Goal: Task Accomplishment & Management: Manage account settings

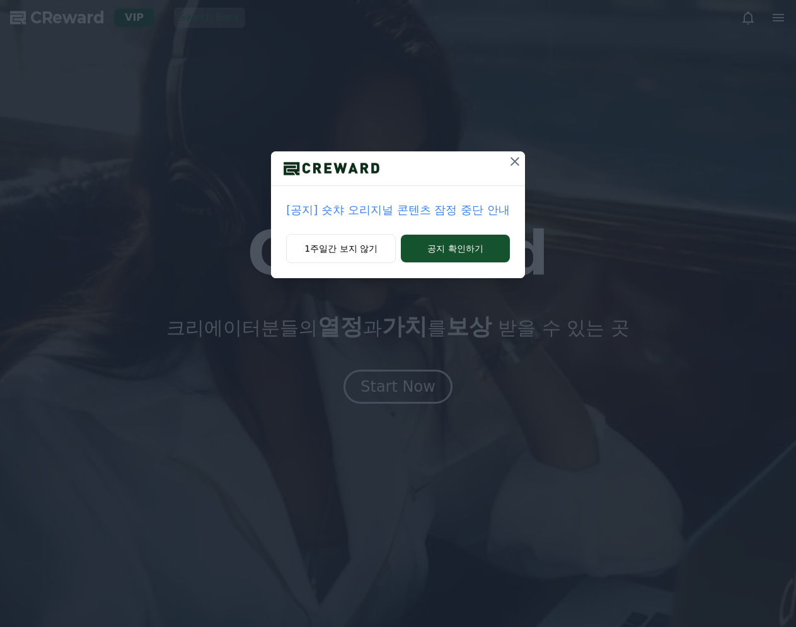
click at [517, 161] on icon at bounding box center [514, 161] width 15 height 15
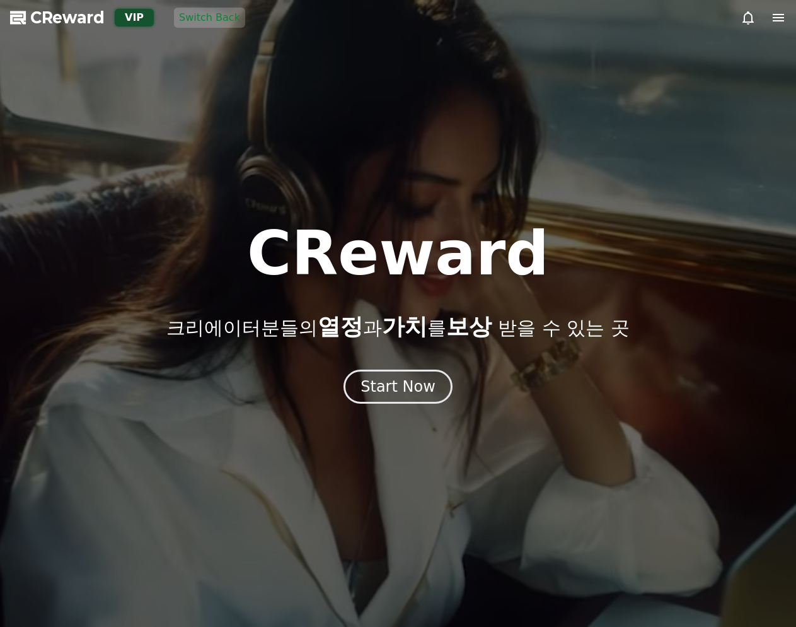
click at [772, 19] on icon at bounding box center [778, 17] width 15 height 15
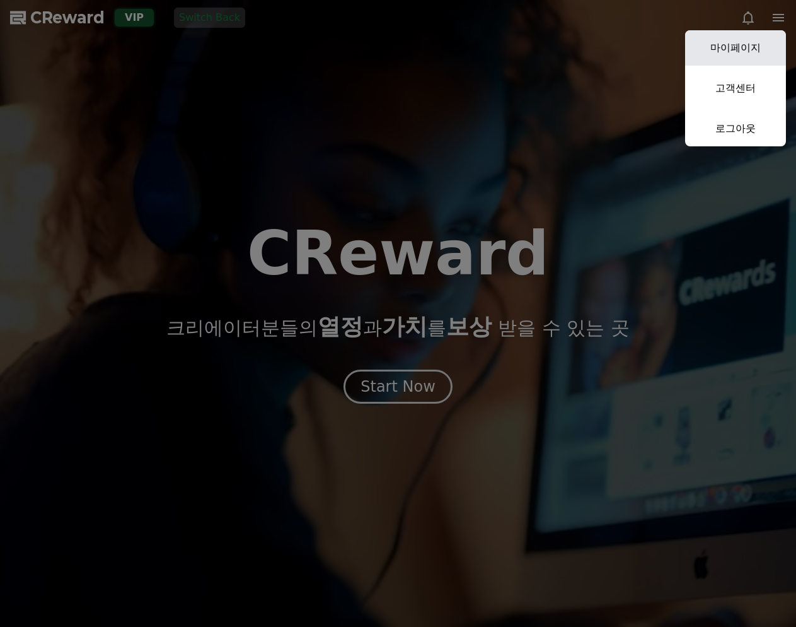
click at [751, 60] on link "마이페이지" at bounding box center [735, 47] width 101 height 35
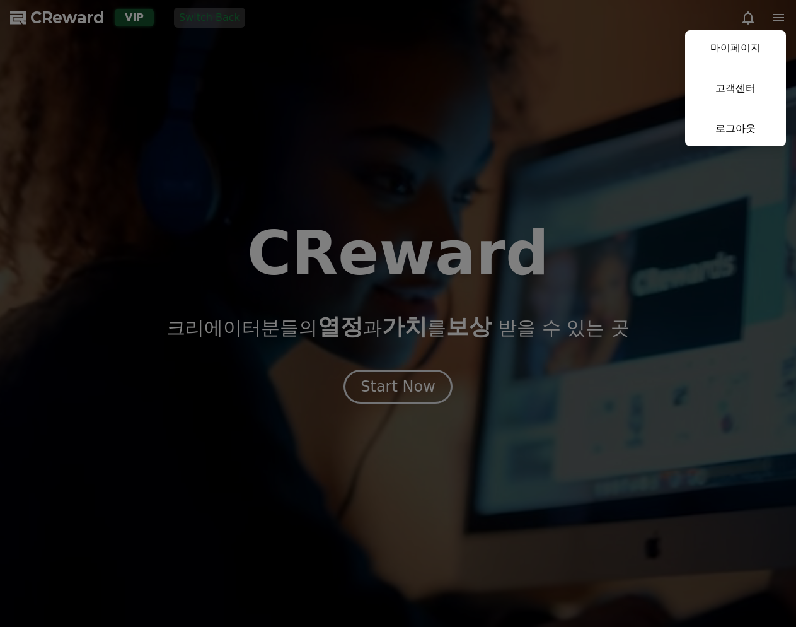
select select "**********"
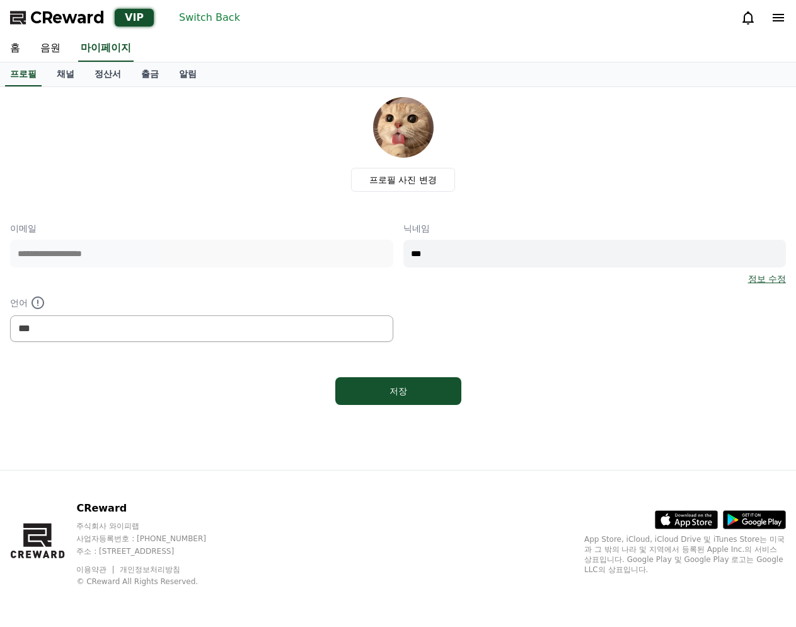
click at [223, 139] on div "프로필 사진 변경" at bounding box center [403, 144] width 766 height 95
click at [57, 55] on link "음원" at bounding box center [50, 48] width 40 height 26
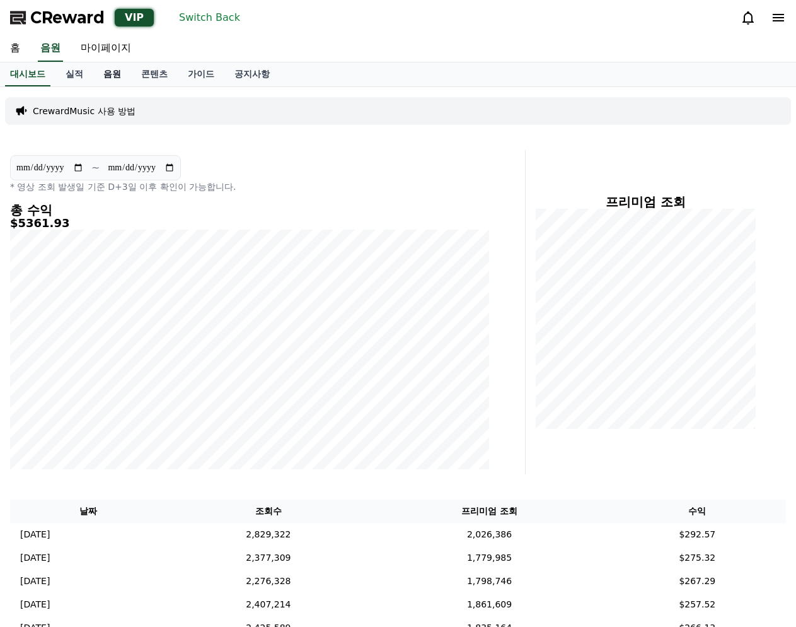
click at [104, 71] on link "음원" at bounding box center [112, 74] width 38 height 24
click at [529, 196] on div "**********" at bounding box center [398, 312] width 786 height 324
click at [744, 15] on icon at bounding box center [748, 17] width 11 height 13
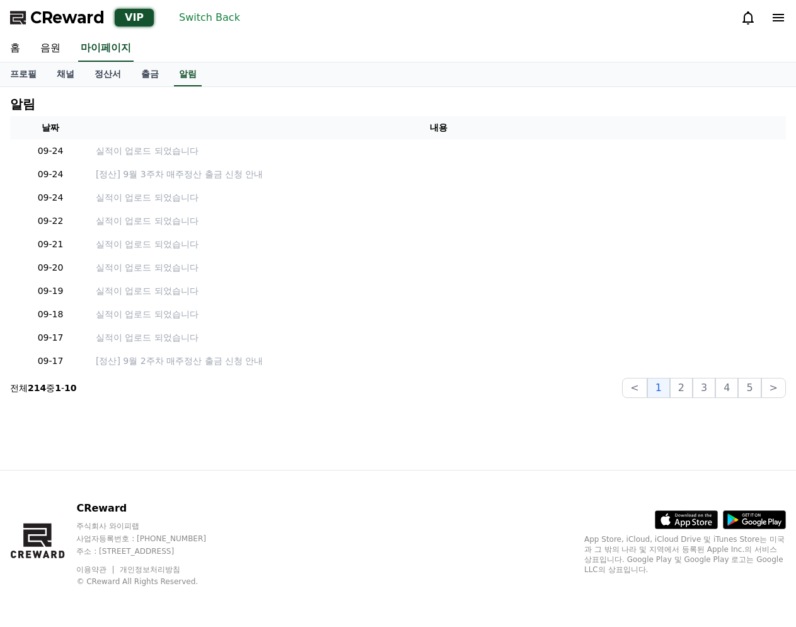
click at [549, 21] on div "CReward VIP Switch Back" at bounding box center [398, 17] width 796 height 35
click at [85, 20] on span "CReward" at bounding box center [67, 18] width 74 height 20
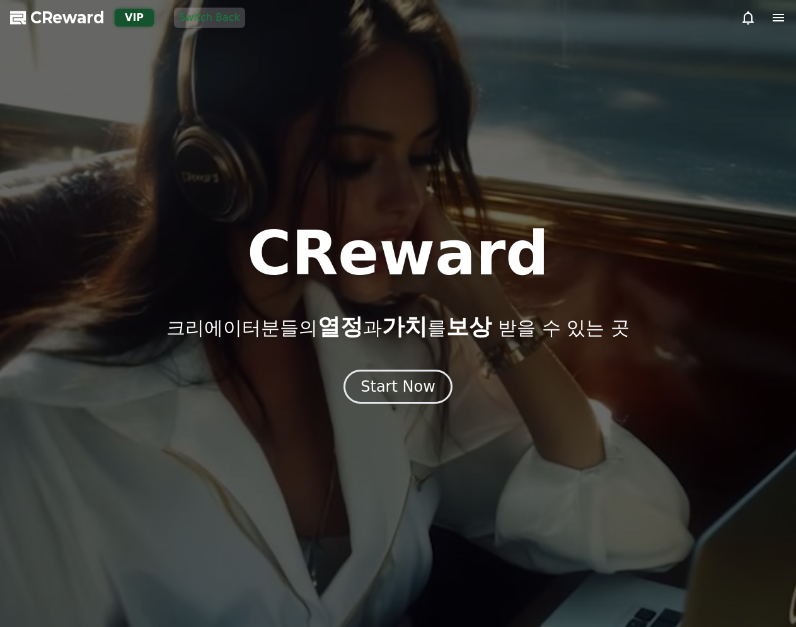
click at [473, 55] on div at bounding box center [398, 313] width 796 height 627
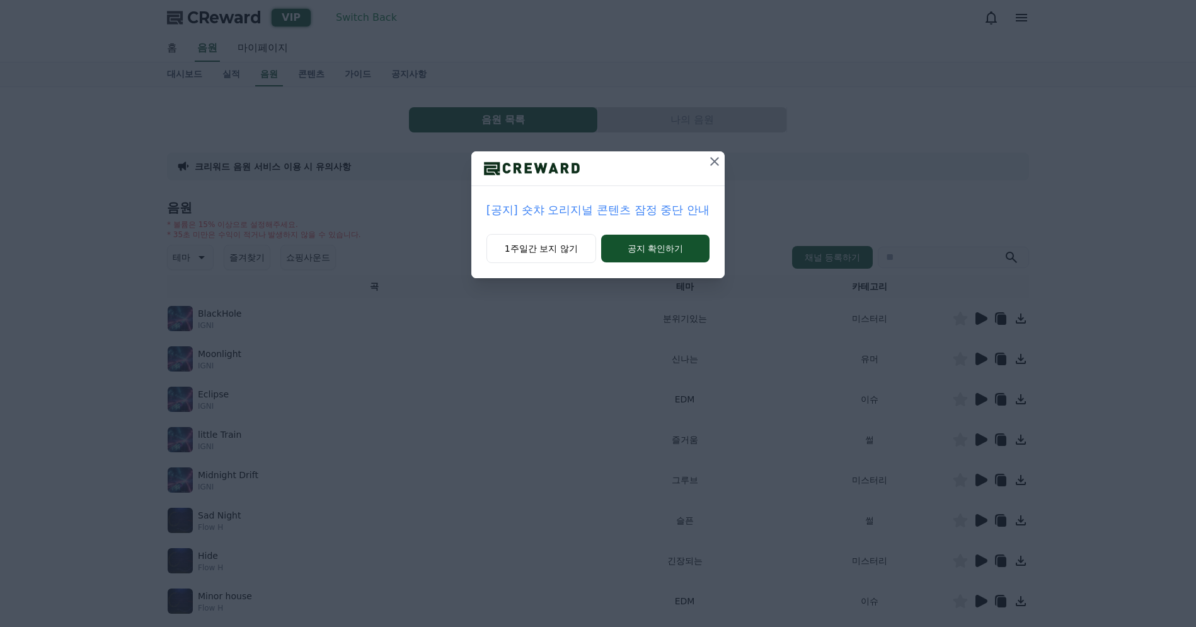
click at [719, 157] on icon at bounding box center [714, 161] width 15 height 15
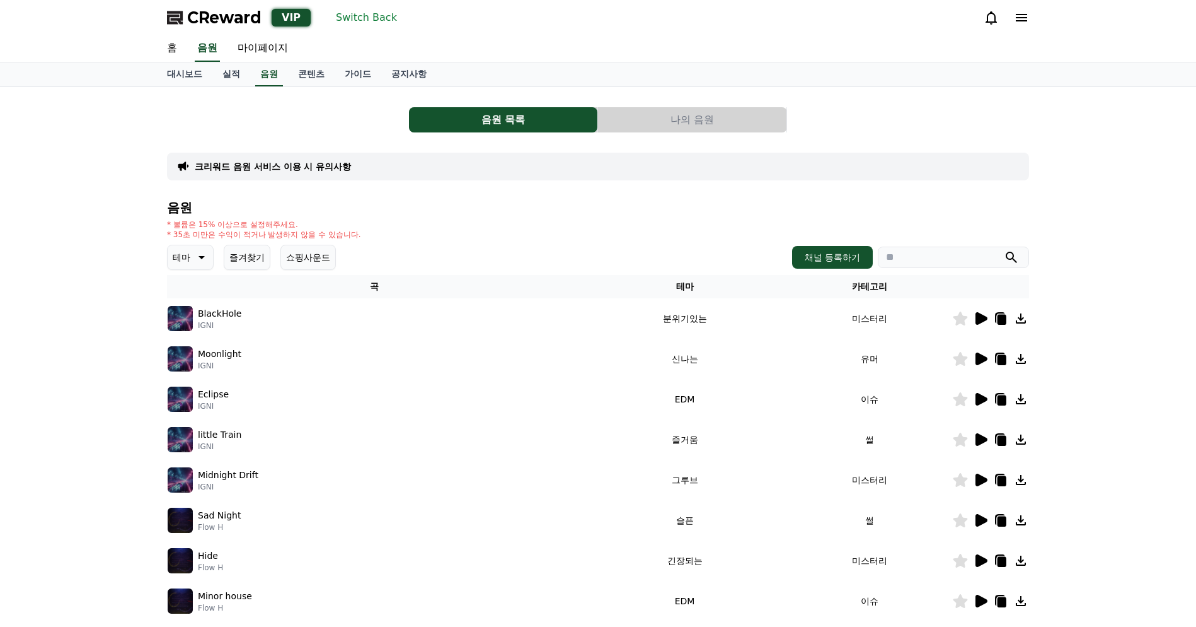
click at [714, 113] on button "나의 음원" at bounding box center [692, 119] width 188 height 25
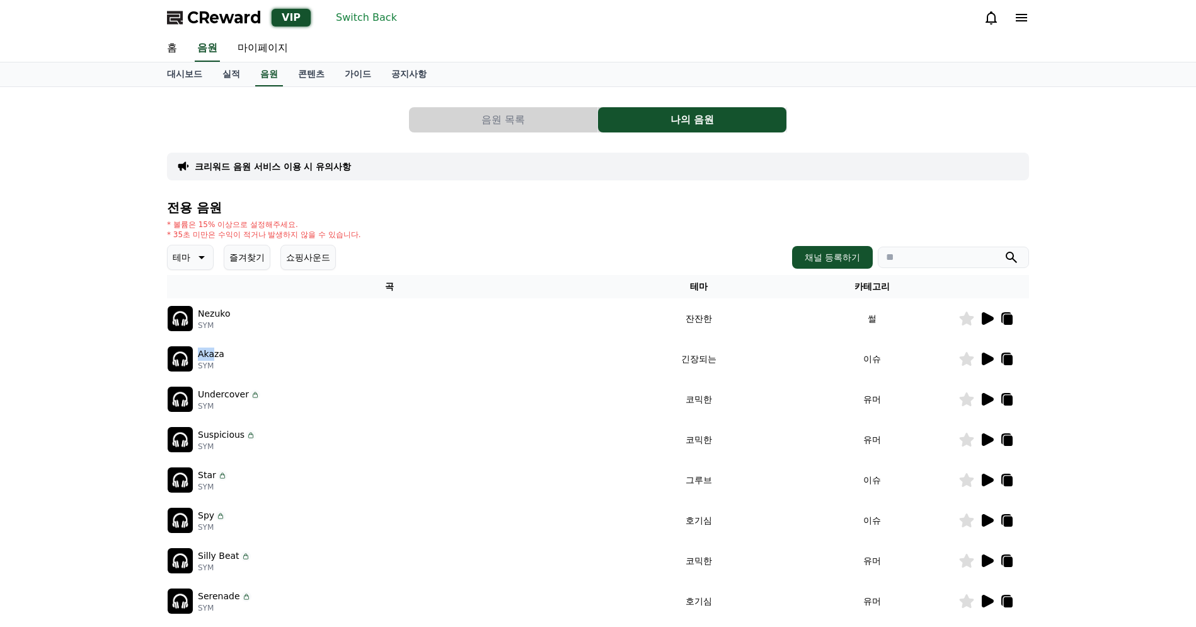
click at [989, 361] on icon at bounding box center [988, 358] width 12 height 13
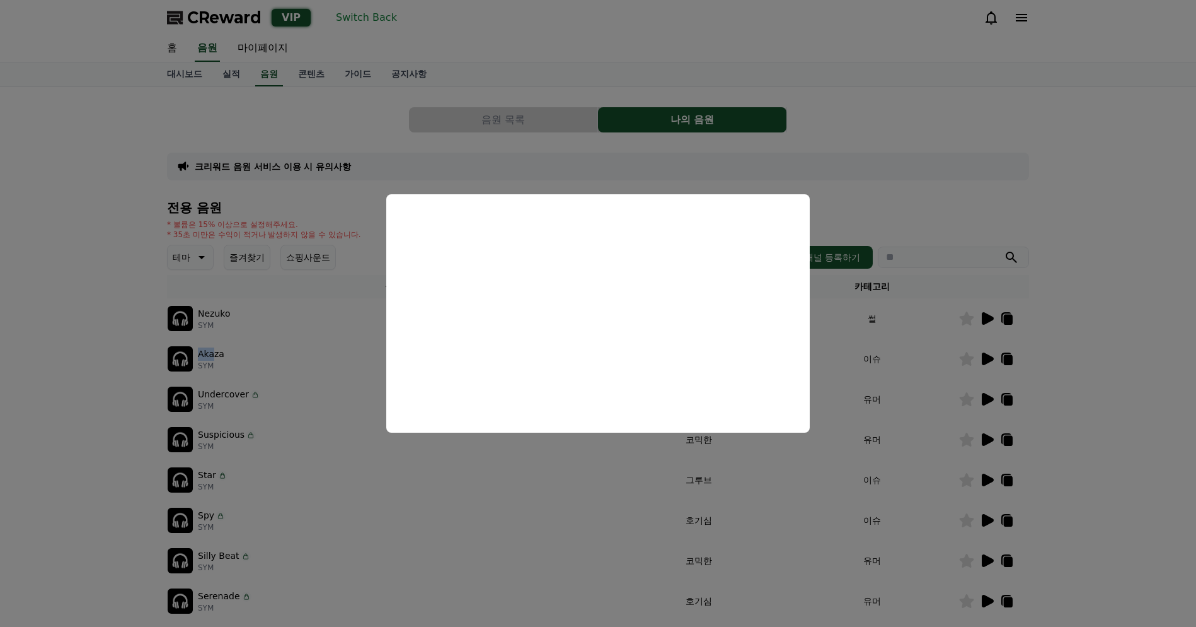
click at [255, 336] on button "close modal" at bounding box center [598, 313] width 1196 height 627
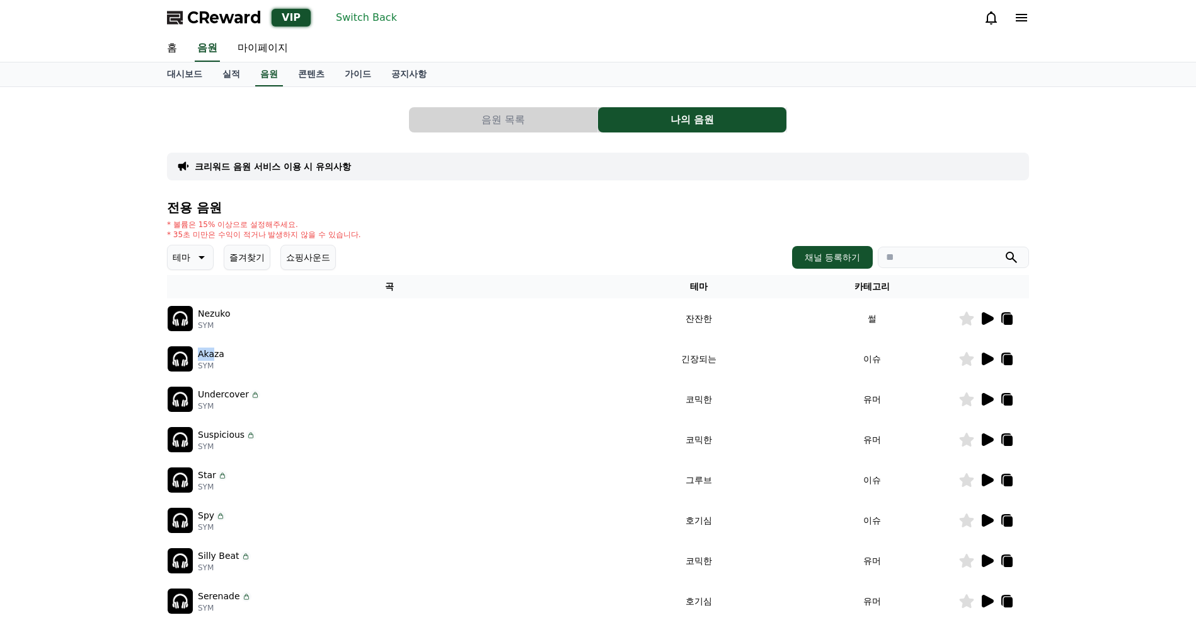
click at [350, 315] on div "Nezuko SYM" at bounding box center [390, 318] width 444 height 25
click at [981, 316] on icon at bounding box center [987, 318] width 15 height 15
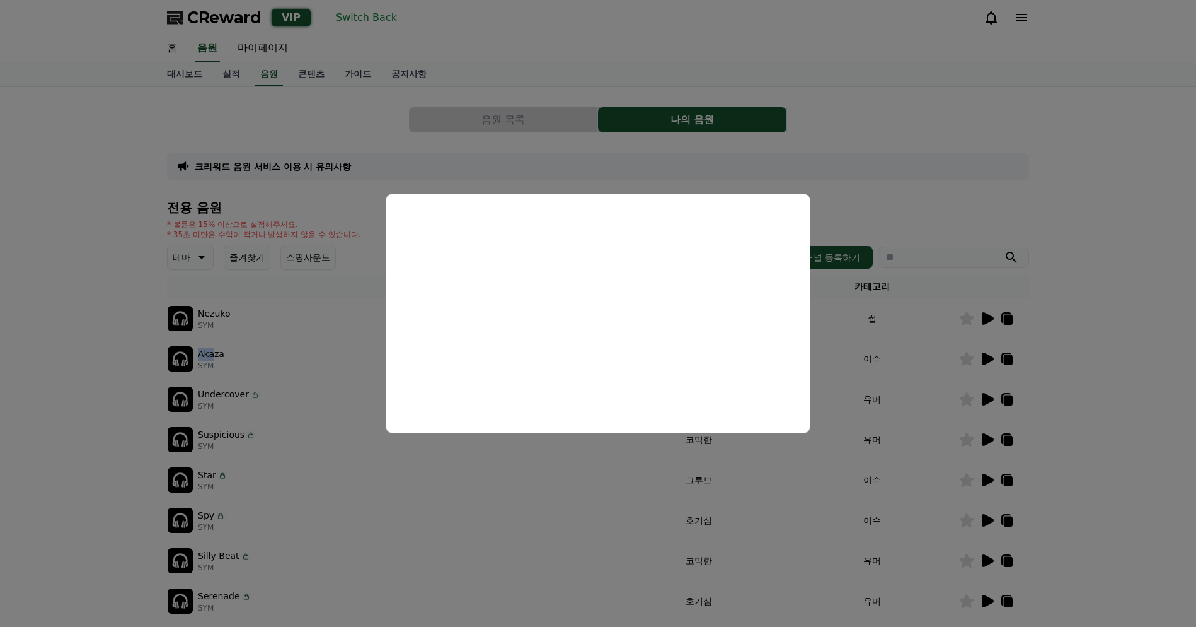
click at [229, 314] on button "close modal" at bounding box center [598, 313] width 1196 height 627
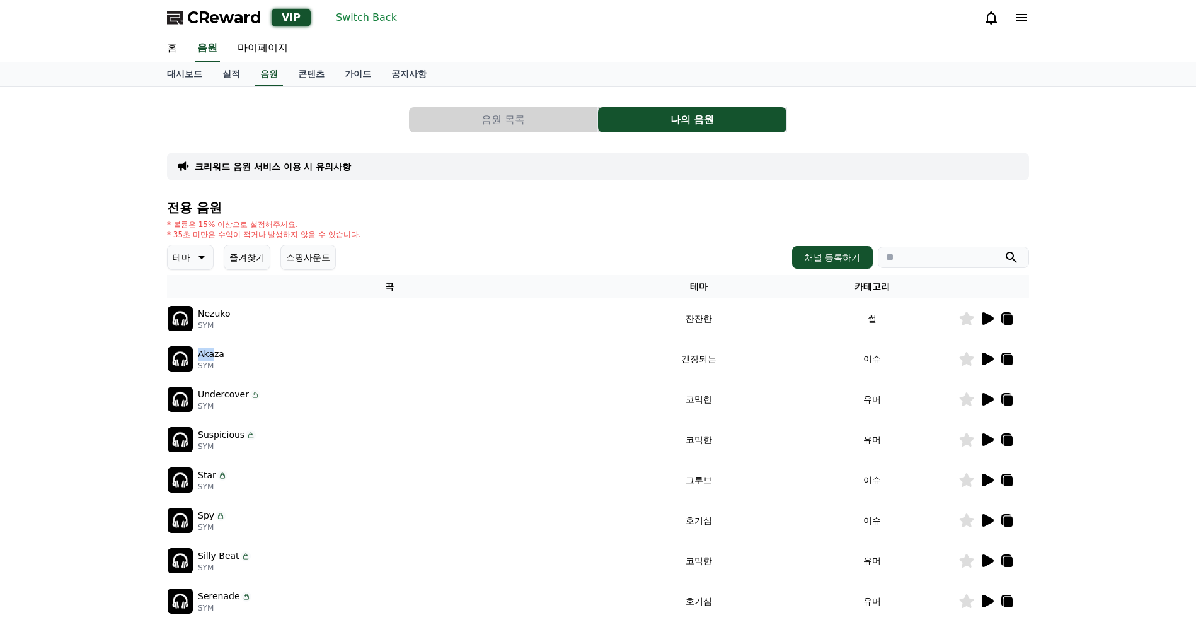
click at [380, 464] on td "Star SYM" at bounding box center [389, 480] width 445 height 40
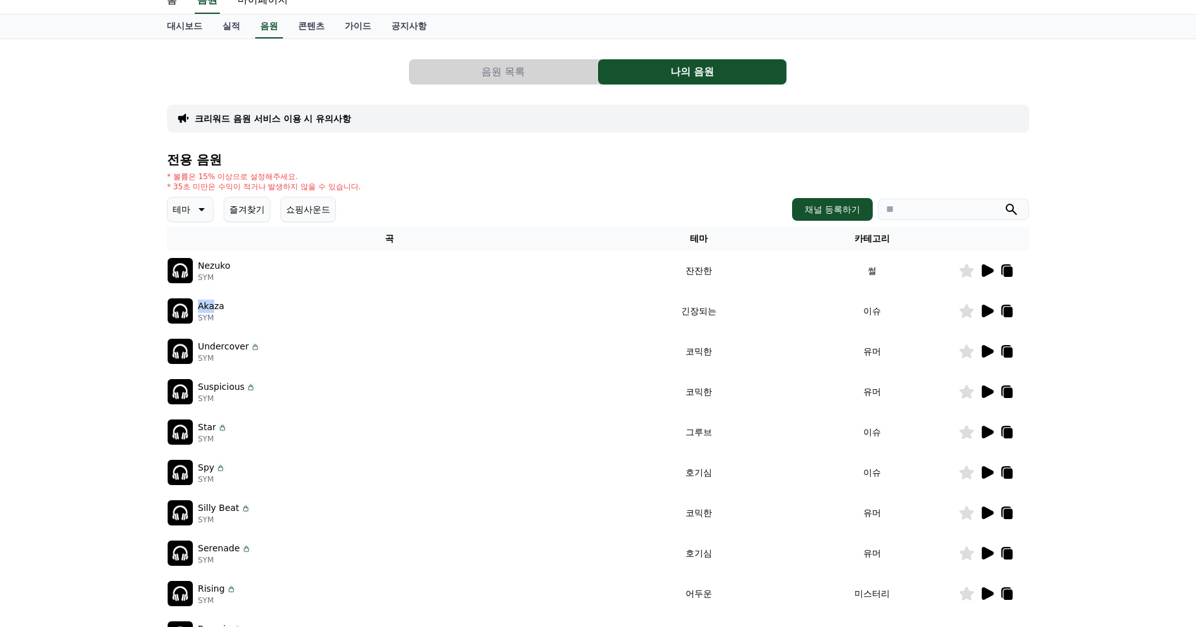
scroll to position [250, 0]
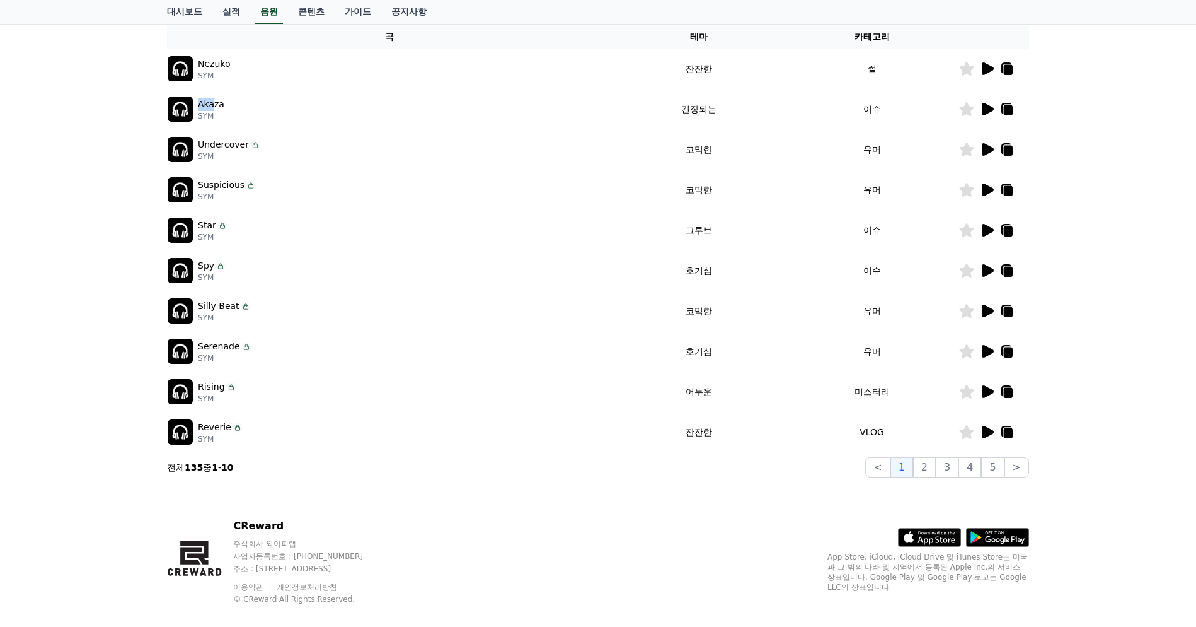
click at [421, 494] on div "CReward 주식회사 와이피랩 사업자등록번호 : 655-81-03655 주소 : 경기도 김포시 양촌읍 양곡로 495, 3층 305-비이16호…" at bounding box center [598, 566] width 882 height 156
click at [982, 390] on icon at bounding box center [988, 391] width 12 height 13
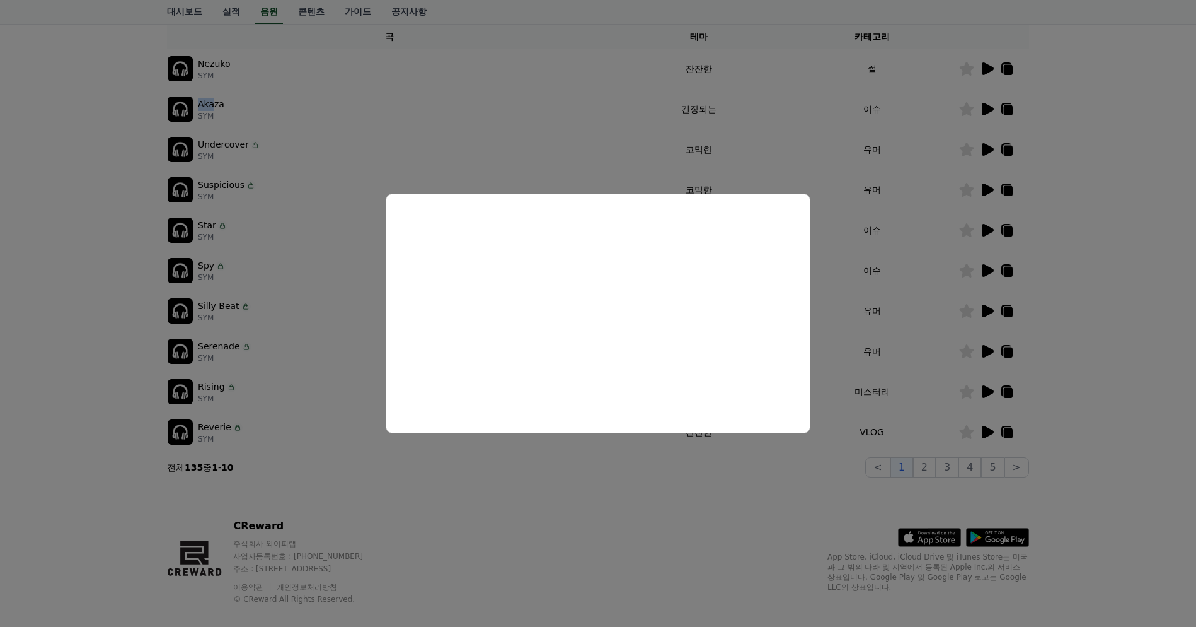
click at [292, 441] on button "close modal" at bounding box center [598, 313] width 1196 height 627
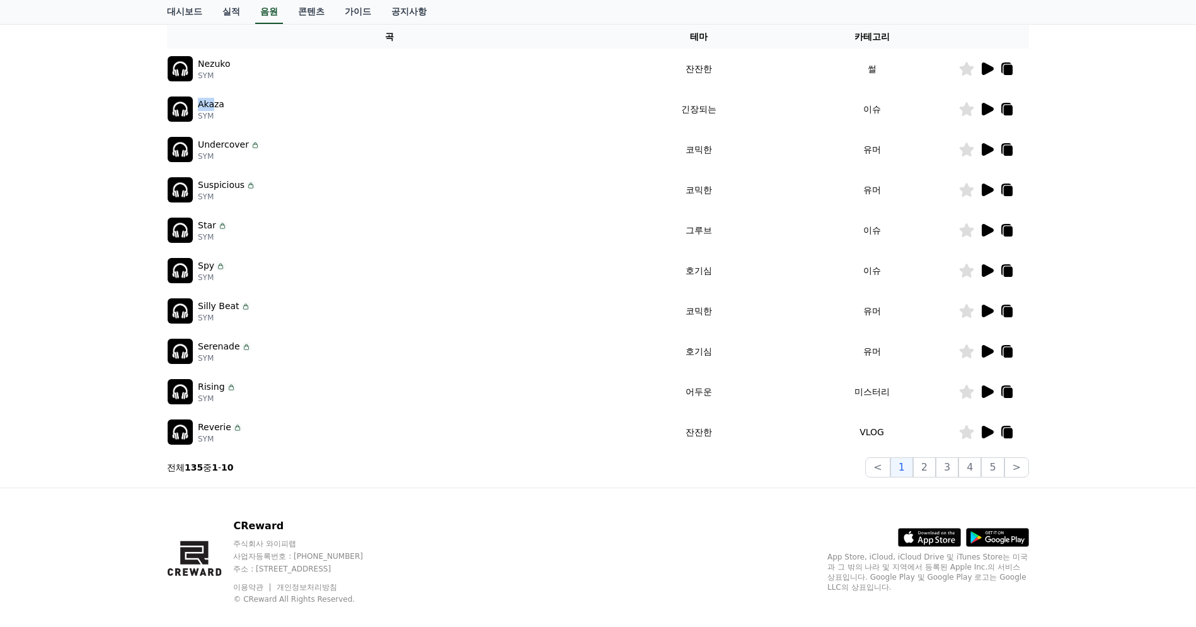
click at [428, 499] on div "CReward 주식회사 와이피랩 사업자등록번호 : 655-81-03655 주소 : 경기도 김포시 양촌읍 양곡로 495, 3층 305-비이16호…" at bounding box center [598, 566] width 882 height 156
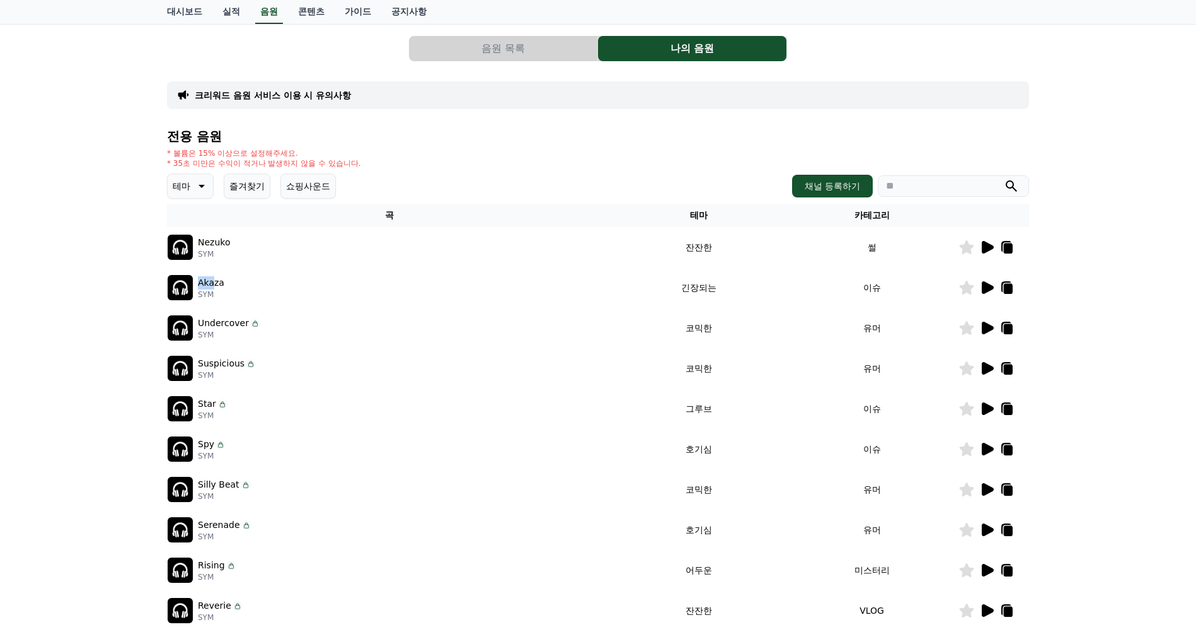
scroll to position [145, 0]
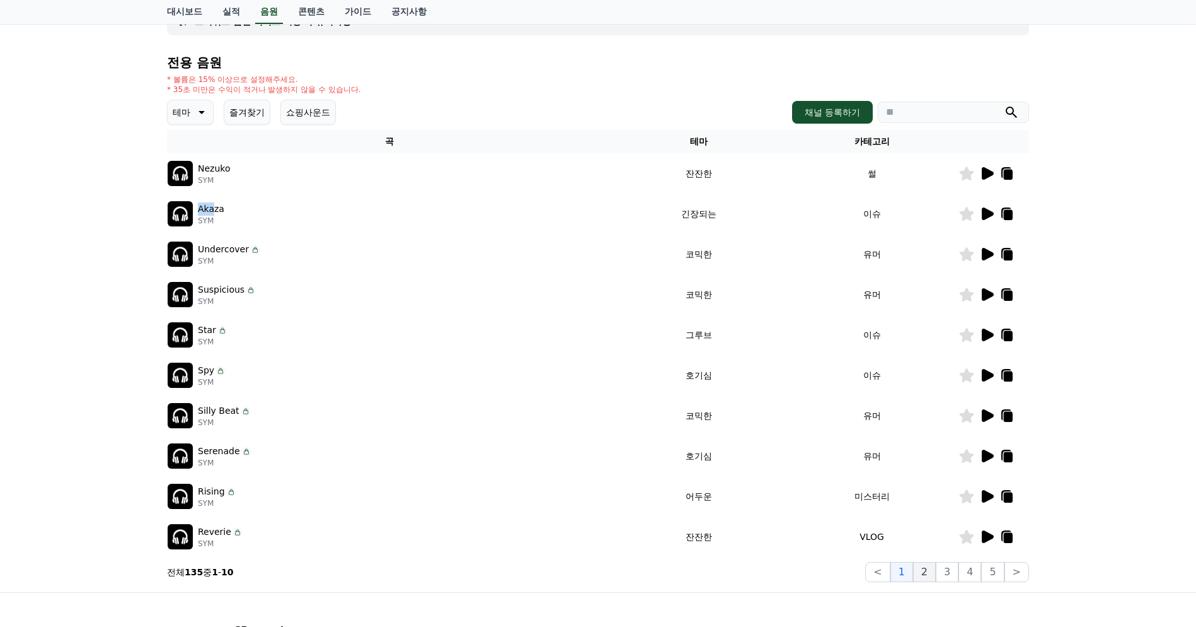
click at [924, 569] on button "2" at bounding box center [924, 572] width 23 height 20
click at [555, 586] on div "음원 목록 나의 음원 크리워드 음원 서비스 이용 시 유의사항 전용 음원 * 볼륨은 15% 이상으로 설정해주세요. * 35초 미만은 수익이 적거…" at bounding box center [598, 267] width 872 height 640
click at [525, 91] on div "* 볼륨은 15% 이상으로 설정해주세요. * 35초 미만은 수익이 적거나 발생하지 않을 수 있습니다." at bounding box center [598, 84] width 862 height 20
click at [523, 93] on div "* 볼륨은 15% 이상으로 설정해주세요. * 35초 미만은 수익이 적거나 발생하지 않을 수 있습니다." at bounding box center [598, 84] width 862 height 20
click at [208, 78] on p "* 볼륨은 15% 이상으로 설정해주세요." at bounding box center [264, 79] width 194 height 10
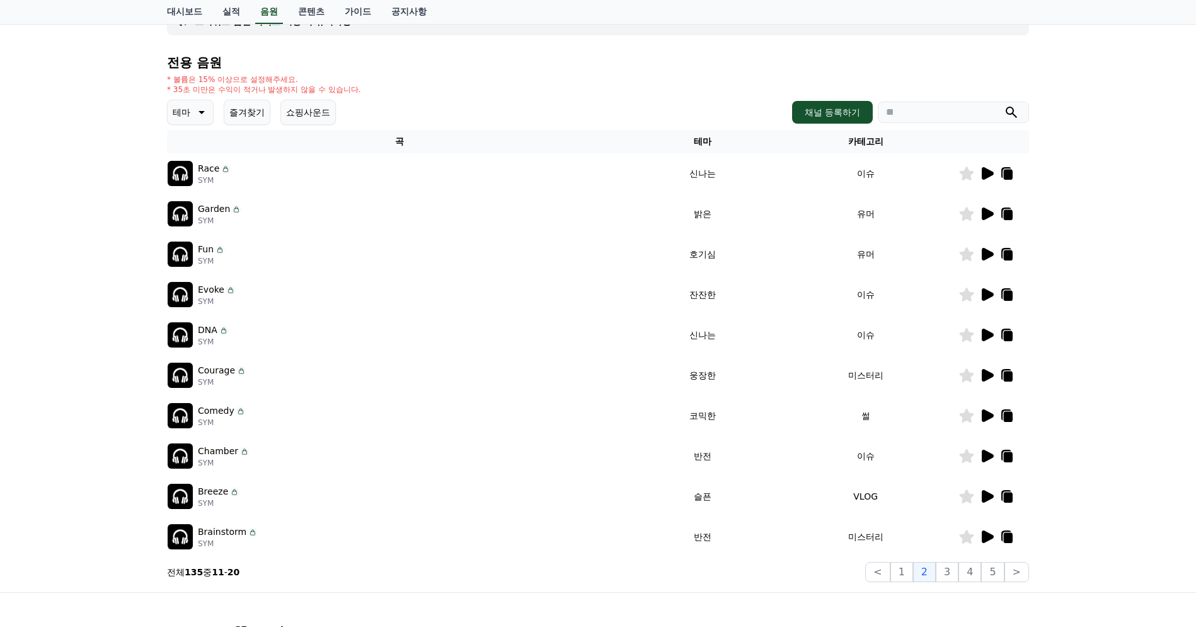
click at [208, 78] on p "* 볼륨은 15% 이상으로 설정해주세요." at bounding box center [264, 79] width 194 height 10
click at [208, 87] on p "* 35초 미만은 수익이 적거나 발생하지 않을 수 있습니다." at bounding box center [264, 89] width 194 height 10
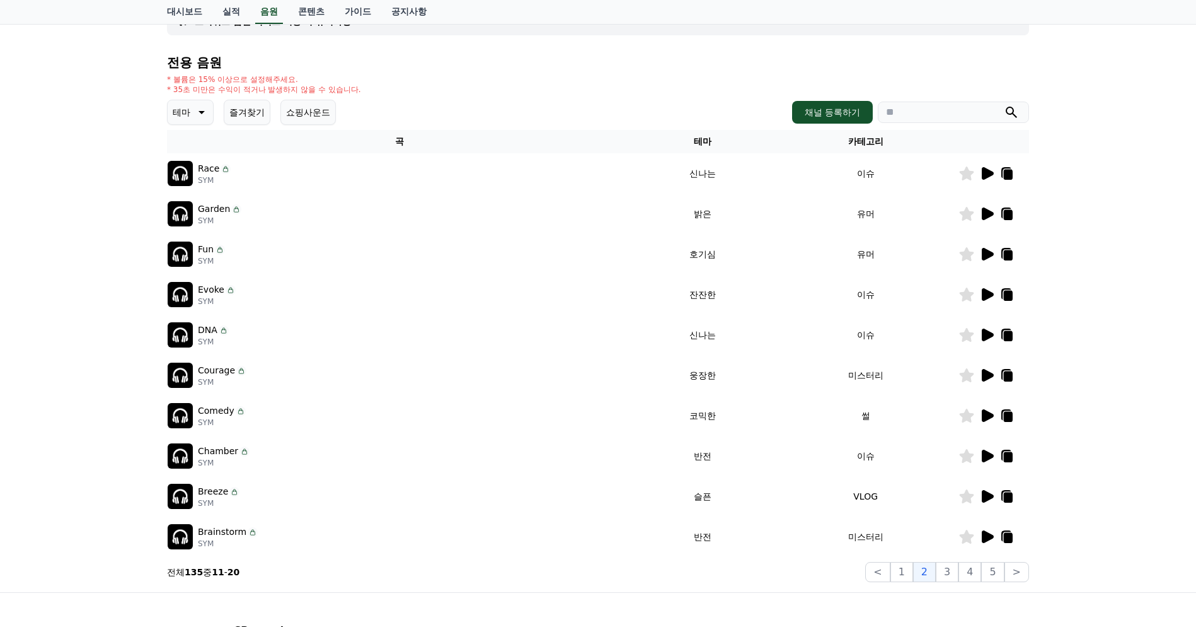
click at [578, 94] on div "* 볼륨은 15% 이상으로 설정해주세요. * 35초 미만은 수익이 적거나 발생하지 않을 수 있습니다." at bounding box center [598, 84] width 862 height 20
click at [583, 77] on div "* 볼륨은 15% 이상으로 설정해주세요. * 35초 미만은 수익이 적거나 발생하지 않을 수 있습니다." at bounding box center [598, 84] width 862 height 20
click at [708, 76] on div "* 볼륨은 15% 이상으로 설정해주세요. * 35초 미만은 수익이 적거나 발생하지 않을 수 있습니다." at bounding box center [598, 84] width 862 height 20
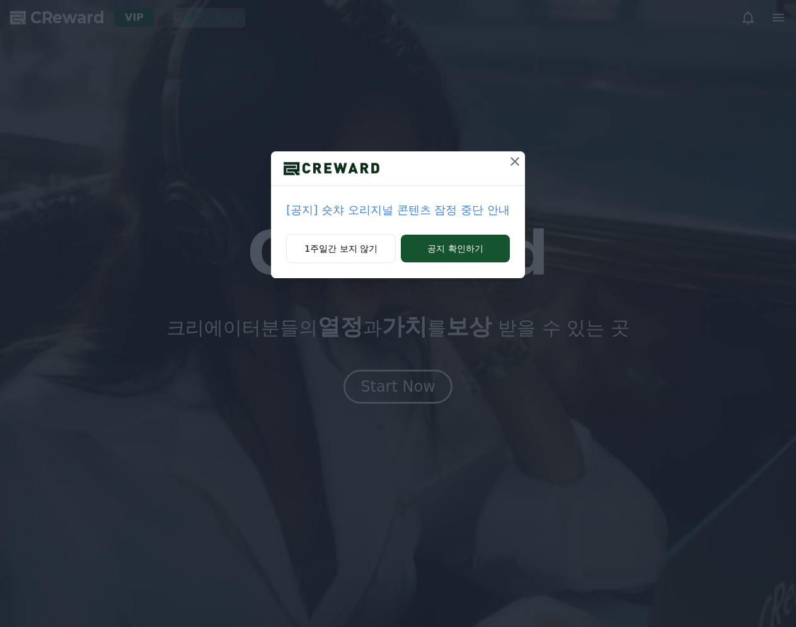
click at [511, 158] on icon at bounding box center [514, 161] width 15 height 15
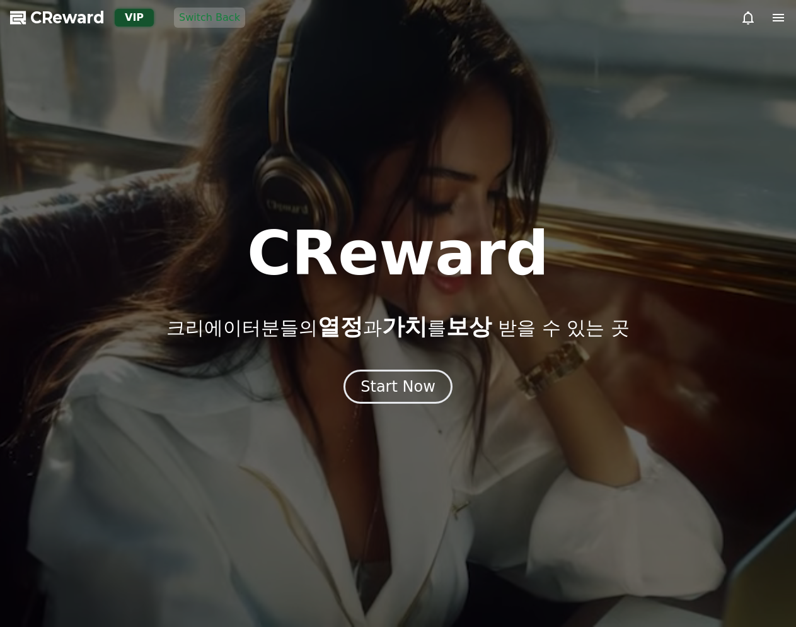
click at [593, 133] on div at bounding box center [398, 313] width 796 height 627
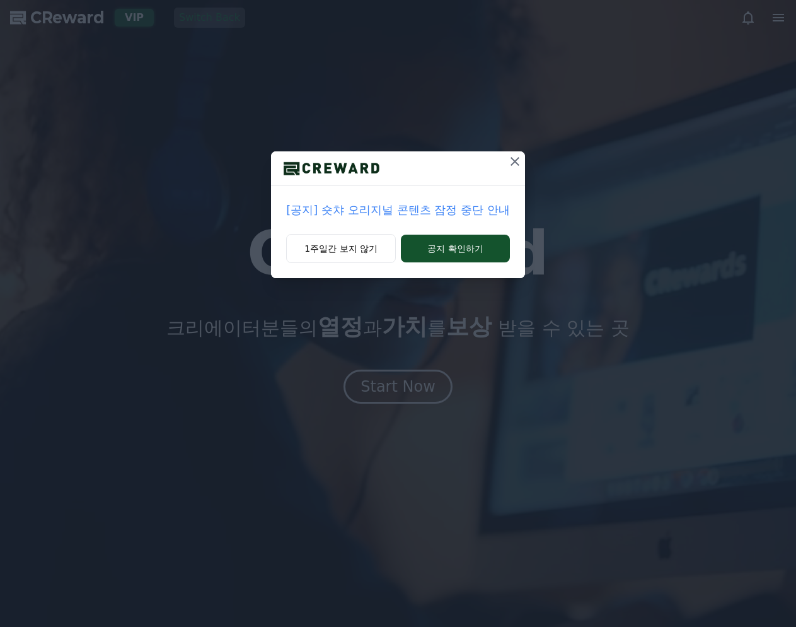
click at [511, 159] on icon at bounding box center [514, 161] width 15 height 15
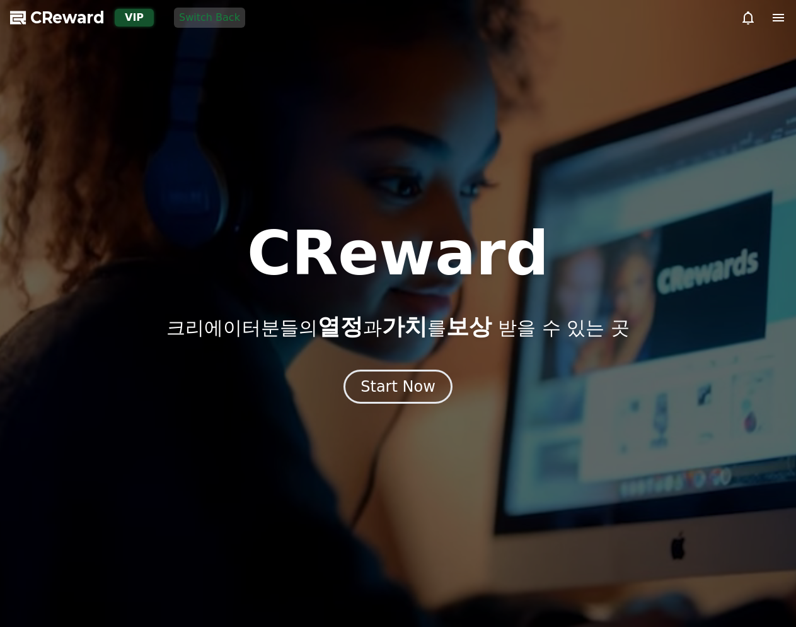
click at [384, 65] on div at bounding box center [398, 313] width 796 height 627
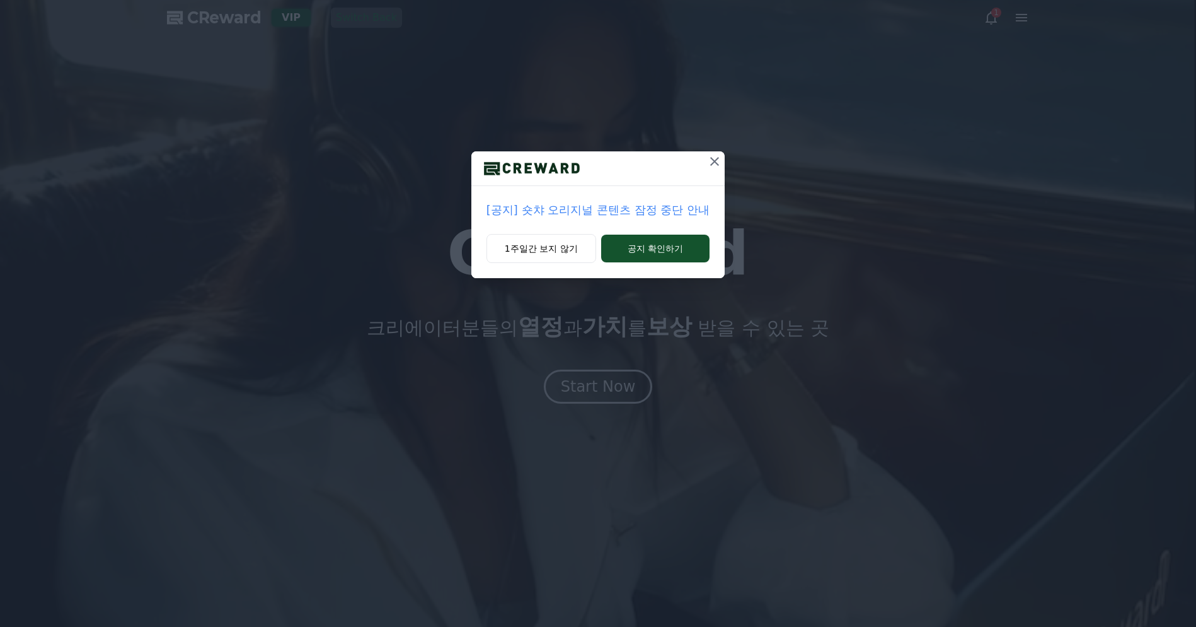
click at [720, 160] on icon at bounding box center [714, 161] width 15 height 15
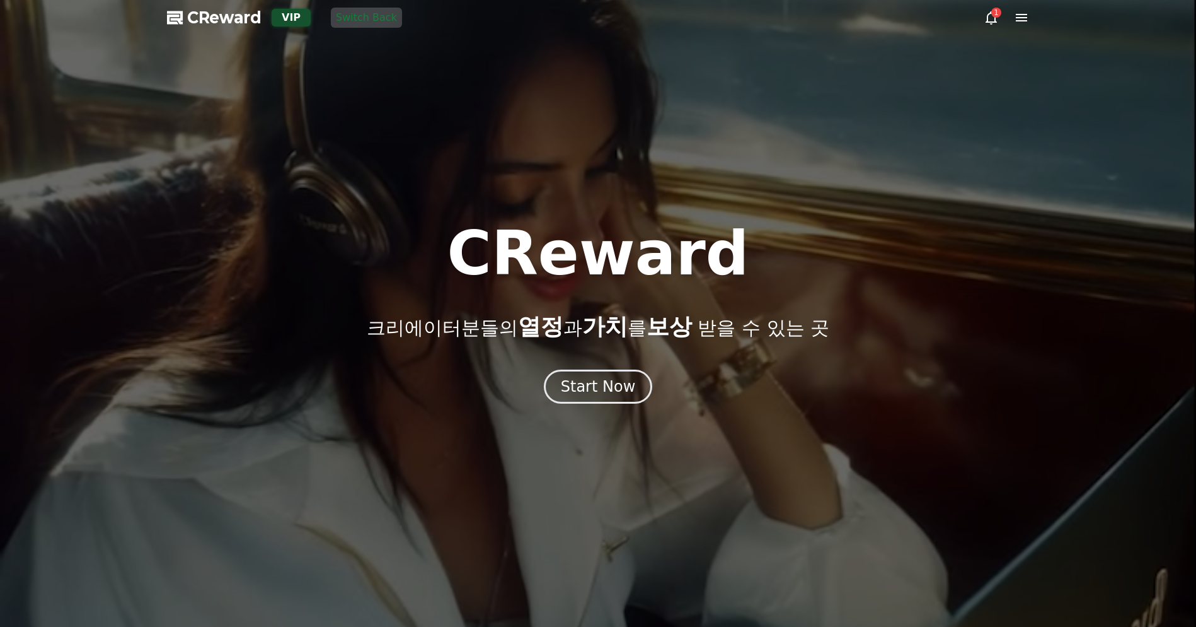
click at [361, 18] on button "Switch Back" at bounding box center [366, 18] width 71 height 20
